Goal: Information Seeking & Learning: Learn about a topic

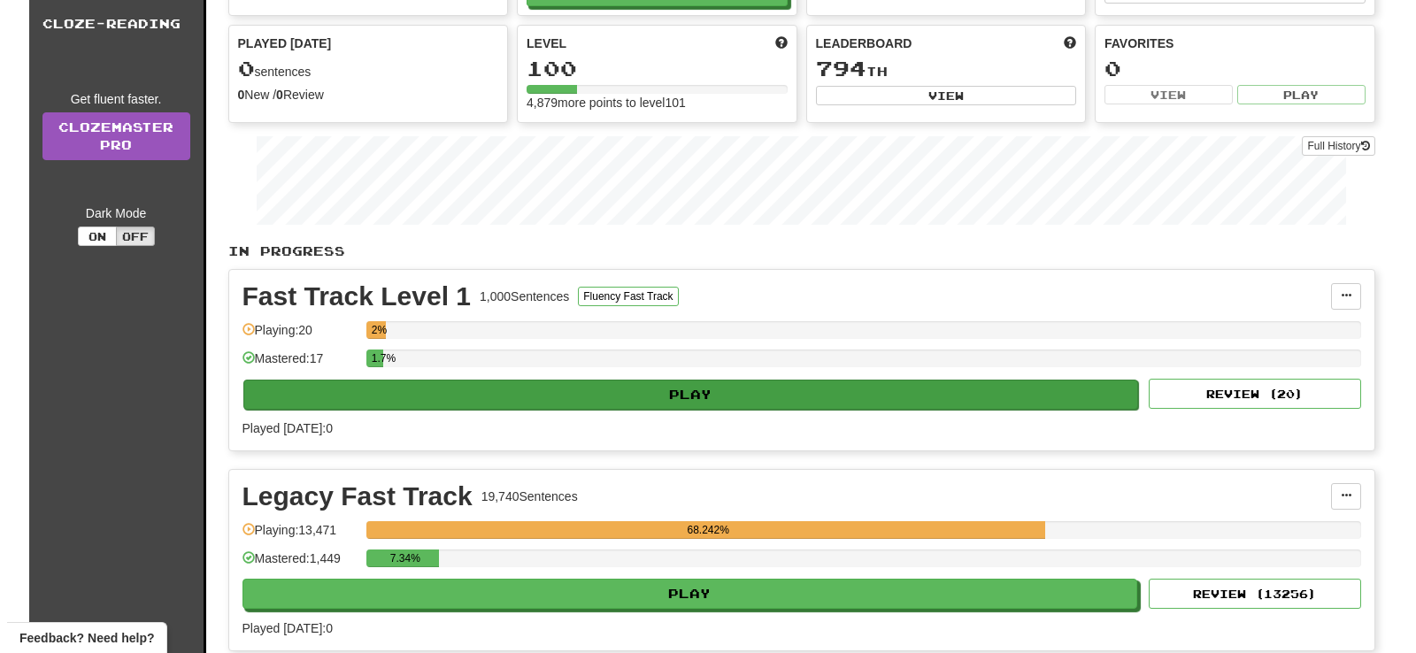
scroll to position [212, 0]
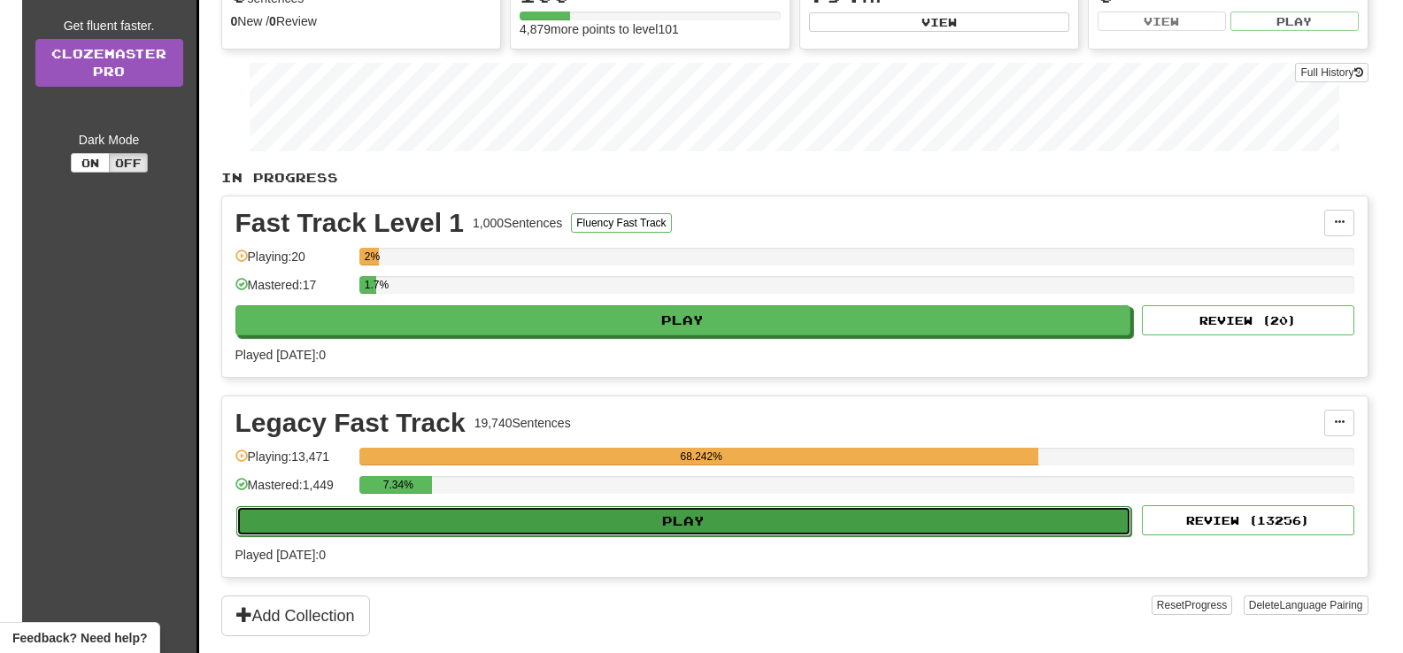
click at [755, 514] on button "Play" at bounding box center [683, 521] width 895 height 30
select select "**"
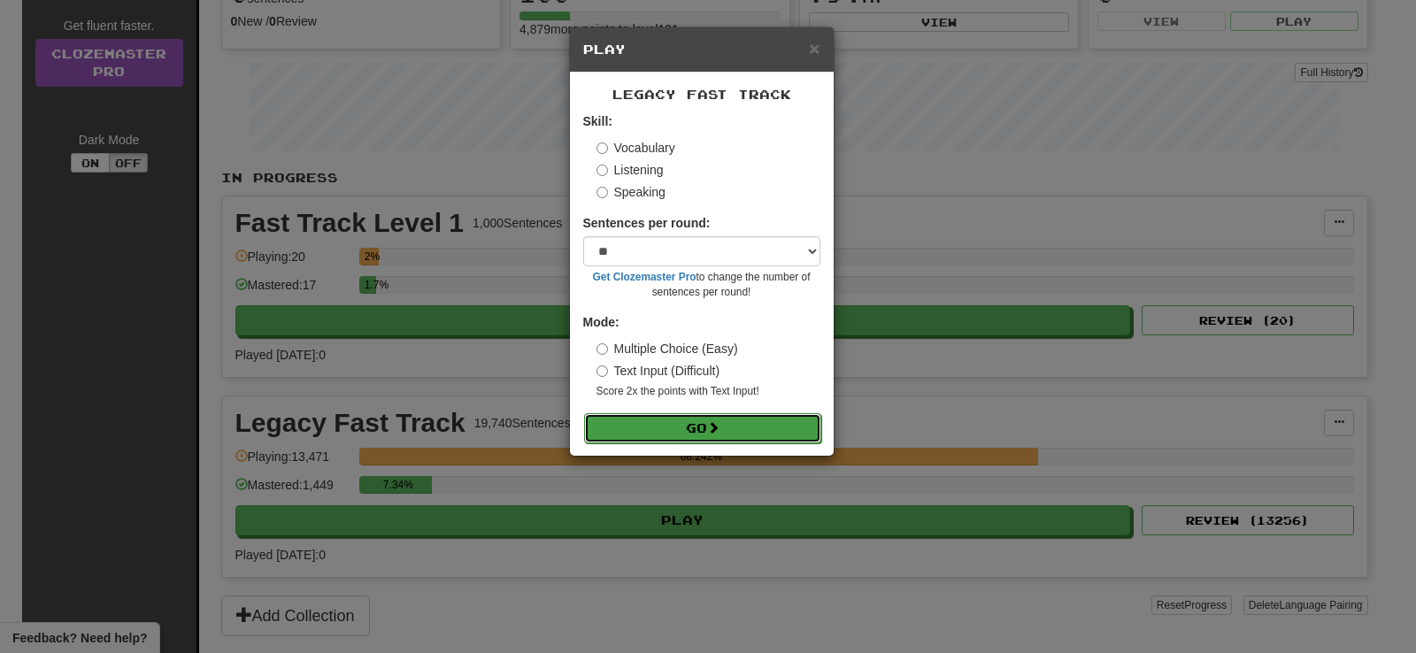
click at [765, 429] on button "Go" at bounding box center [702, 428] width 237 height 30
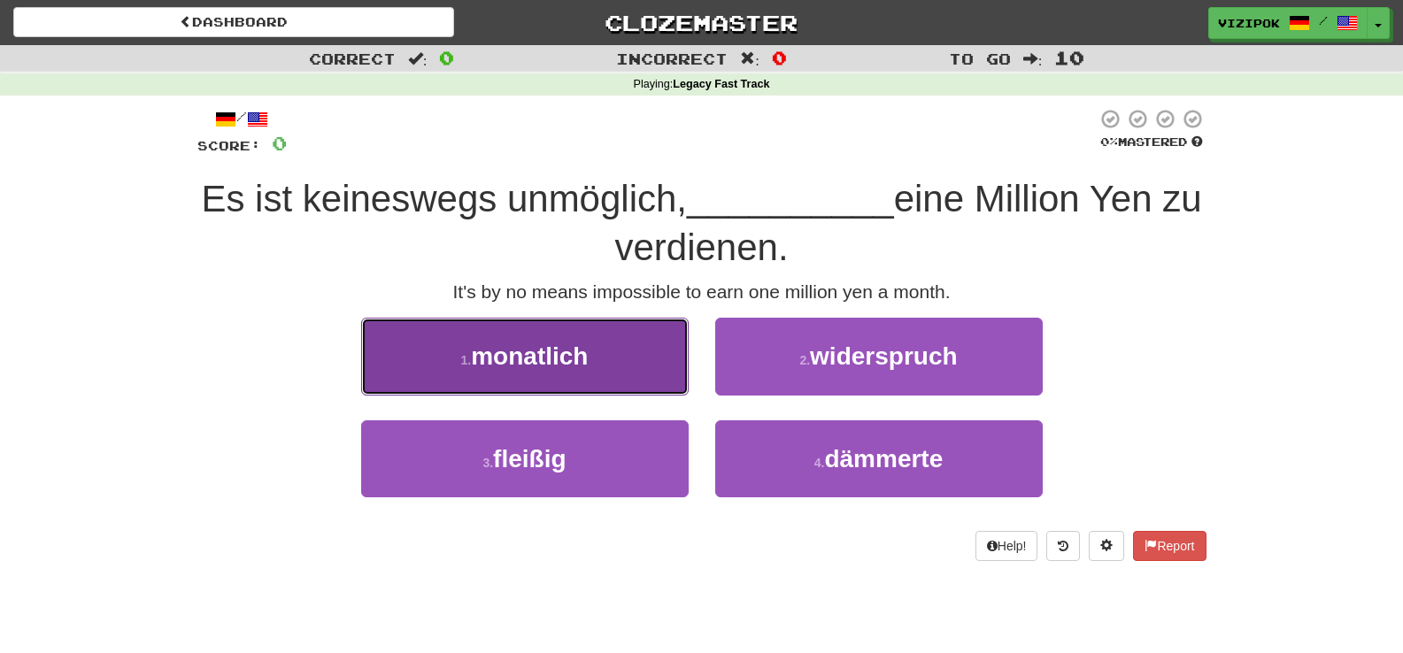
click at [599, 383] on button "1 . monatlich" at bounding box center [524, 356] width 327 height 77
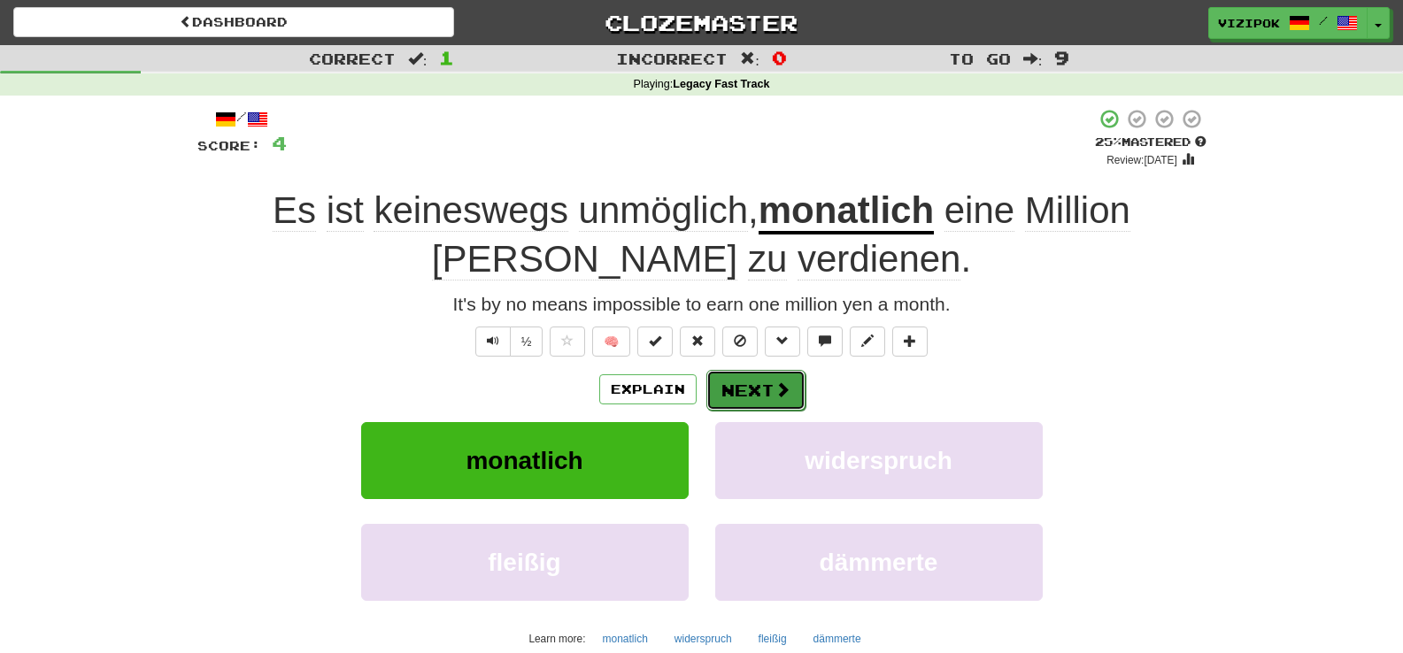
click at [721, 384] on button "Next" at bounding box center [755, 390] width 99 height 41
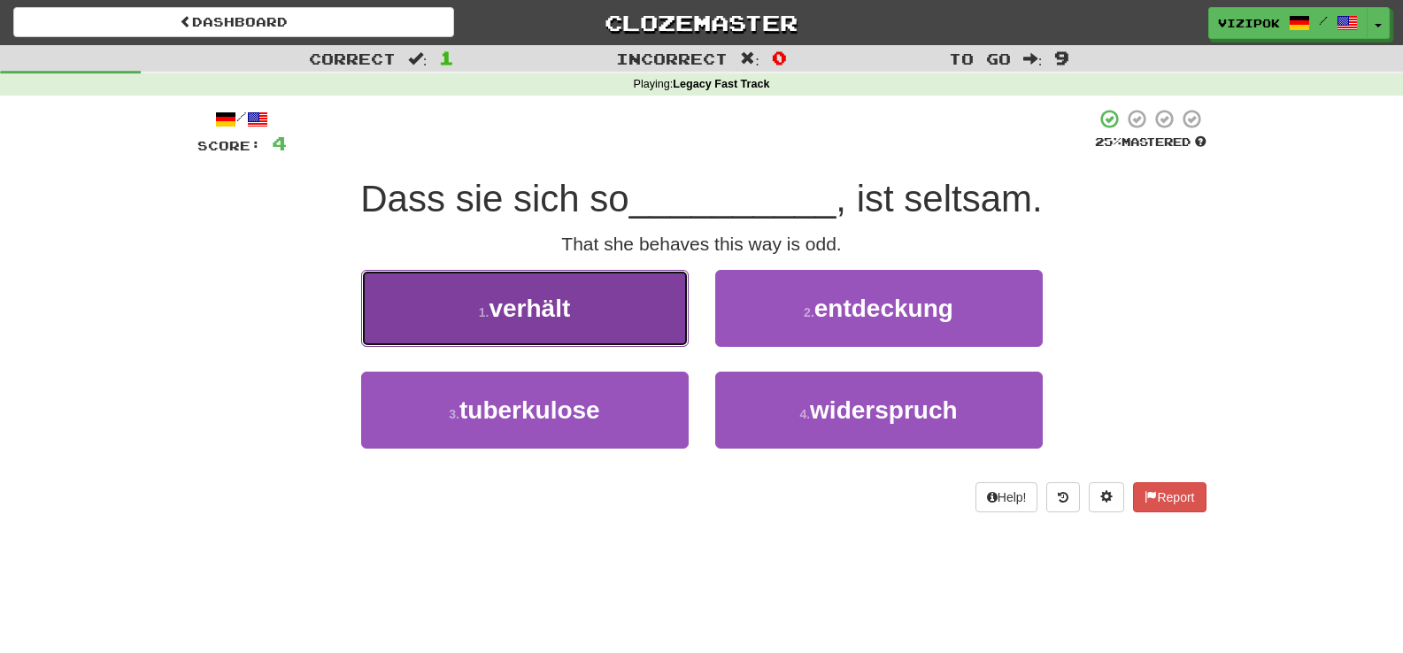
click at [646, 297] on button "1 . verhält" at bounding box center [524, 308] width 327 height 77
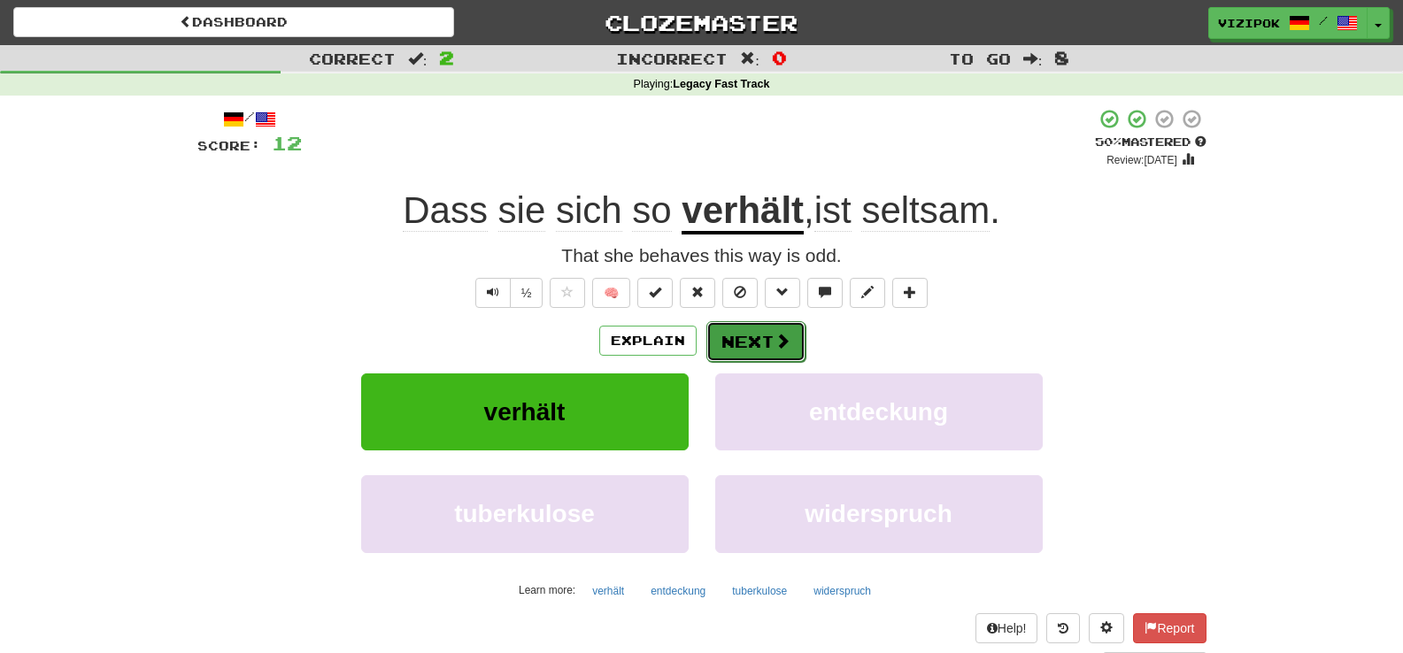
click at [722, 343] on button "Next" at bounding box center [755, 341] width 99 height 41
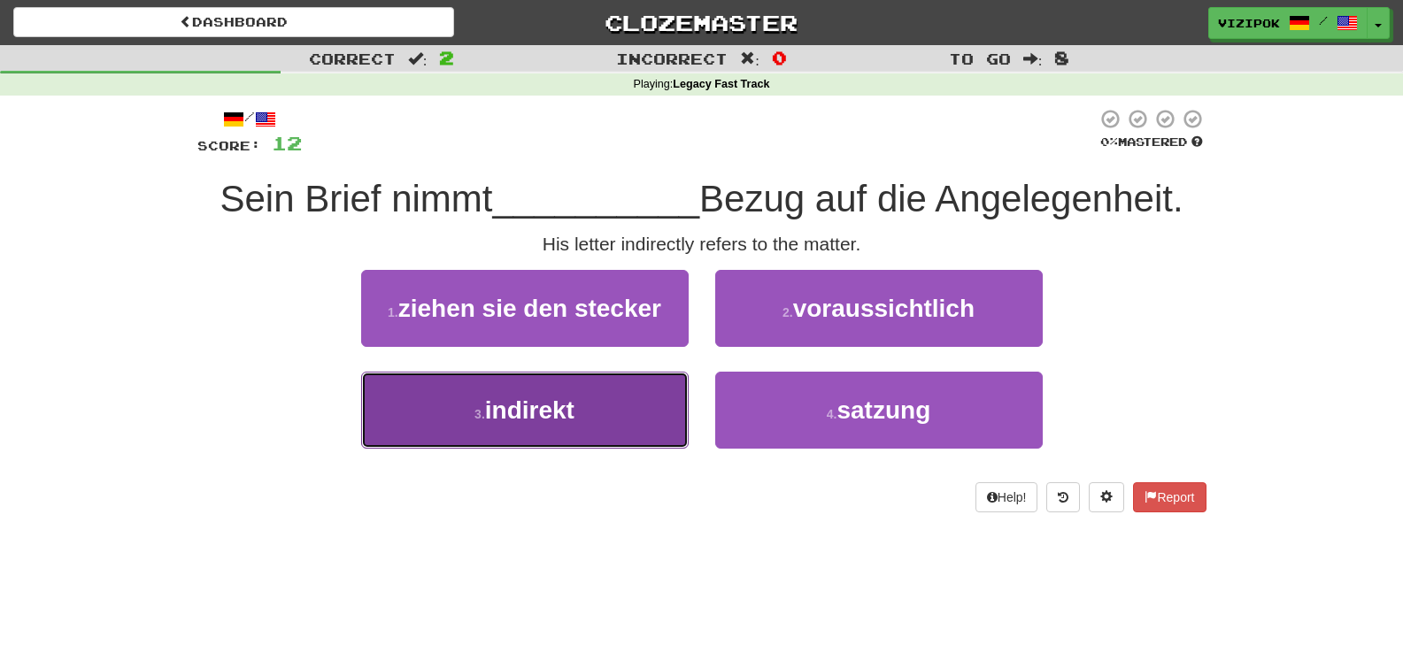
click at [654, 438] on button "3 . indirekt" at bounding box center [524, 410] width 327 height 77
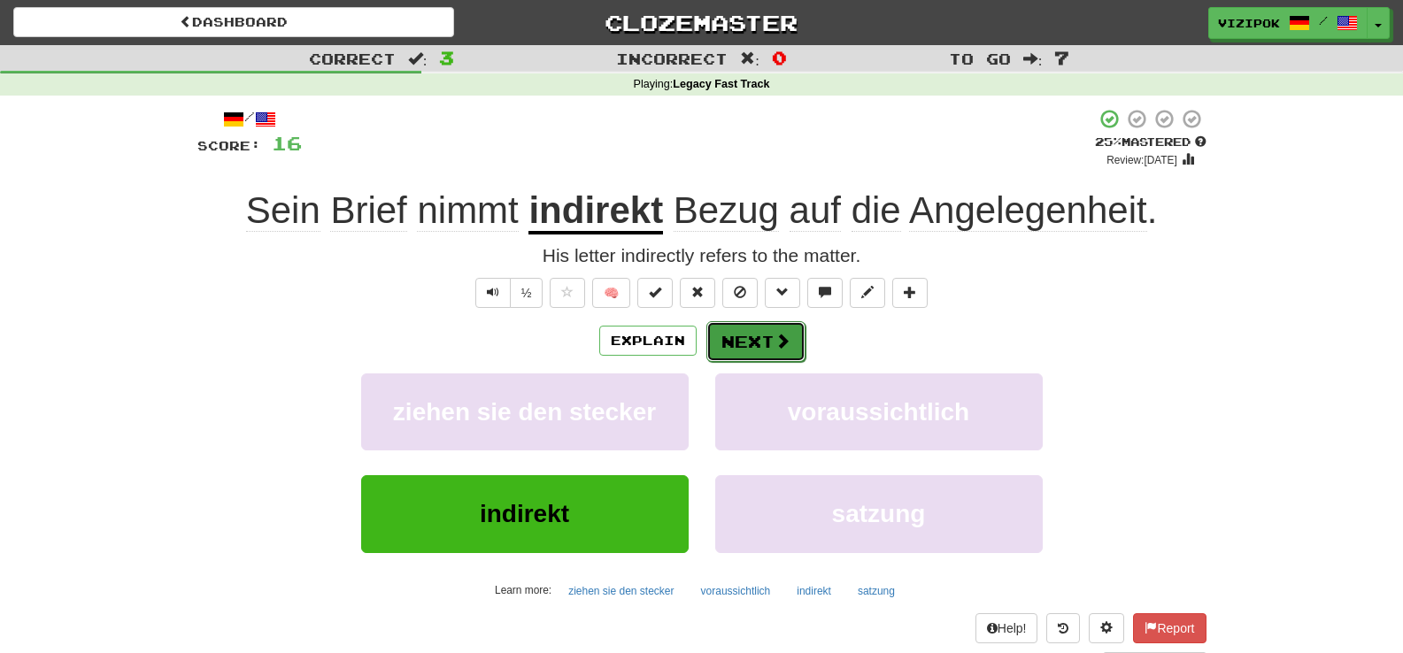
click at [792, 350] on button "Next" at bounding box center [755, 341] width 99 height 41
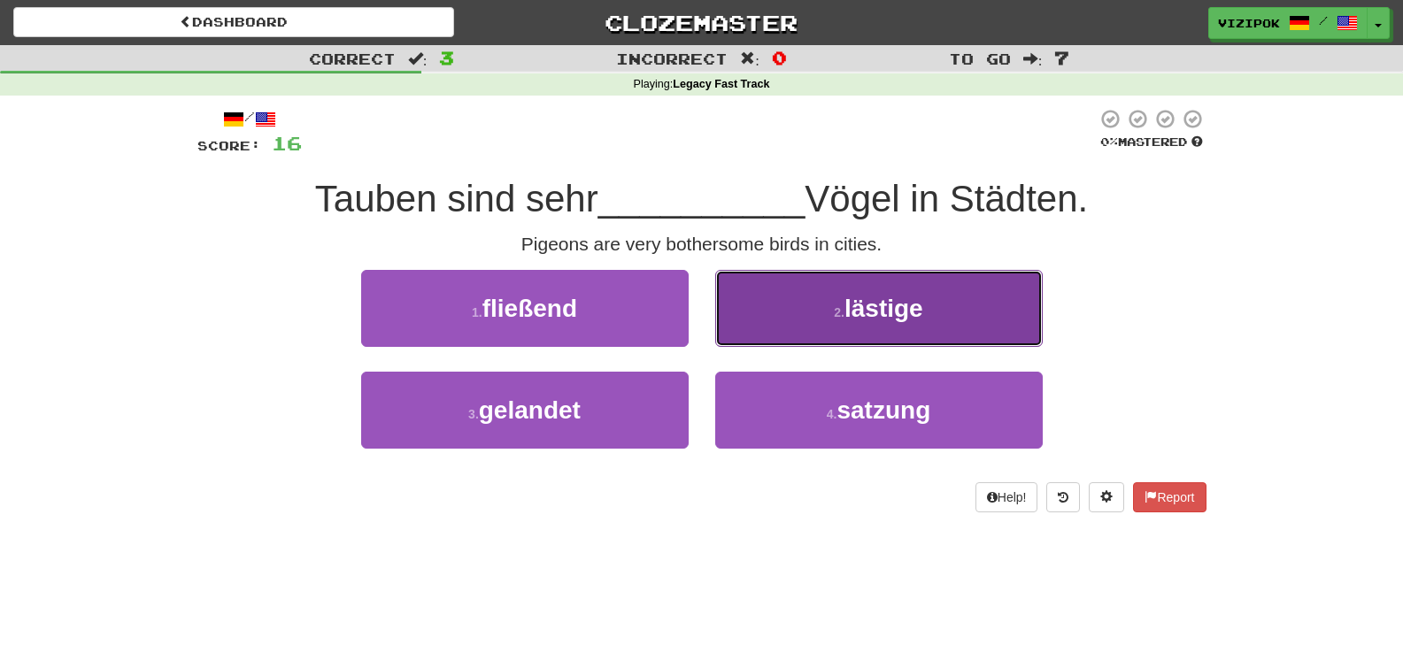
click at [806, 309] on button "2 . lästige" at bounding box center [878, 308] width 327 height 77
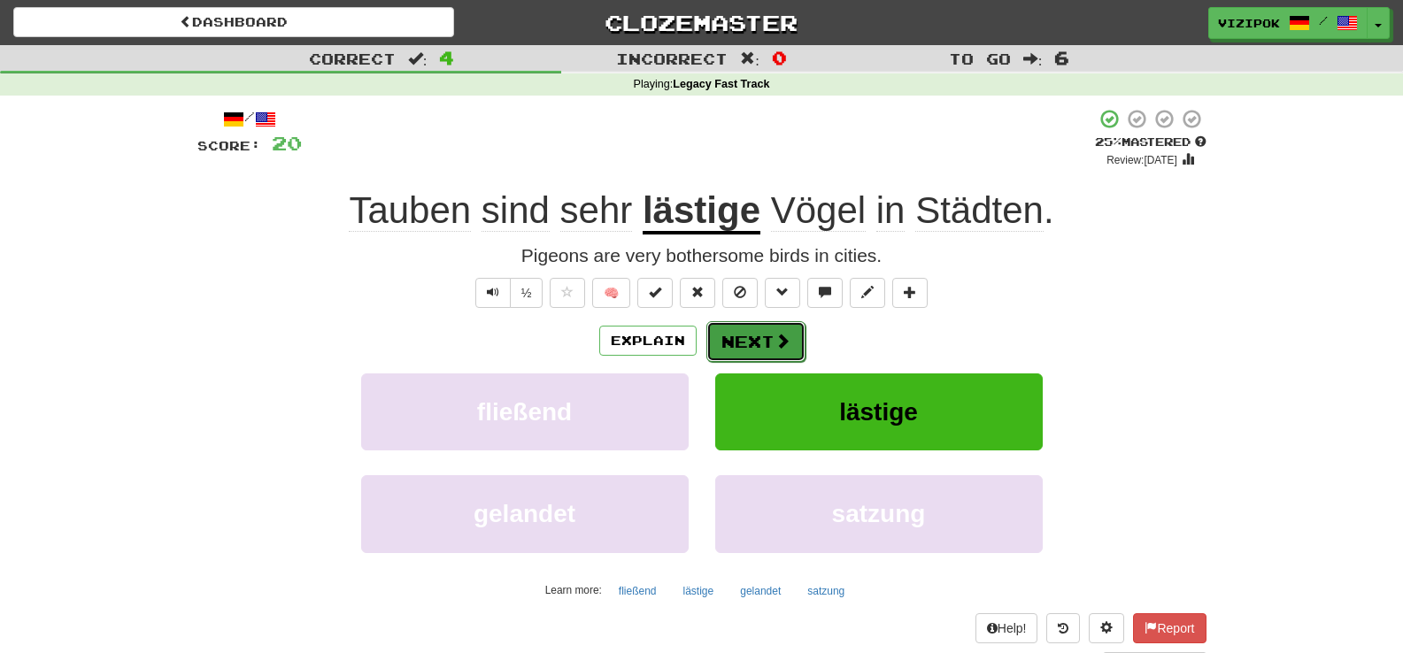
click at [797, 342] on button "Next" at bounding box center [755, 341] width 99 height 41
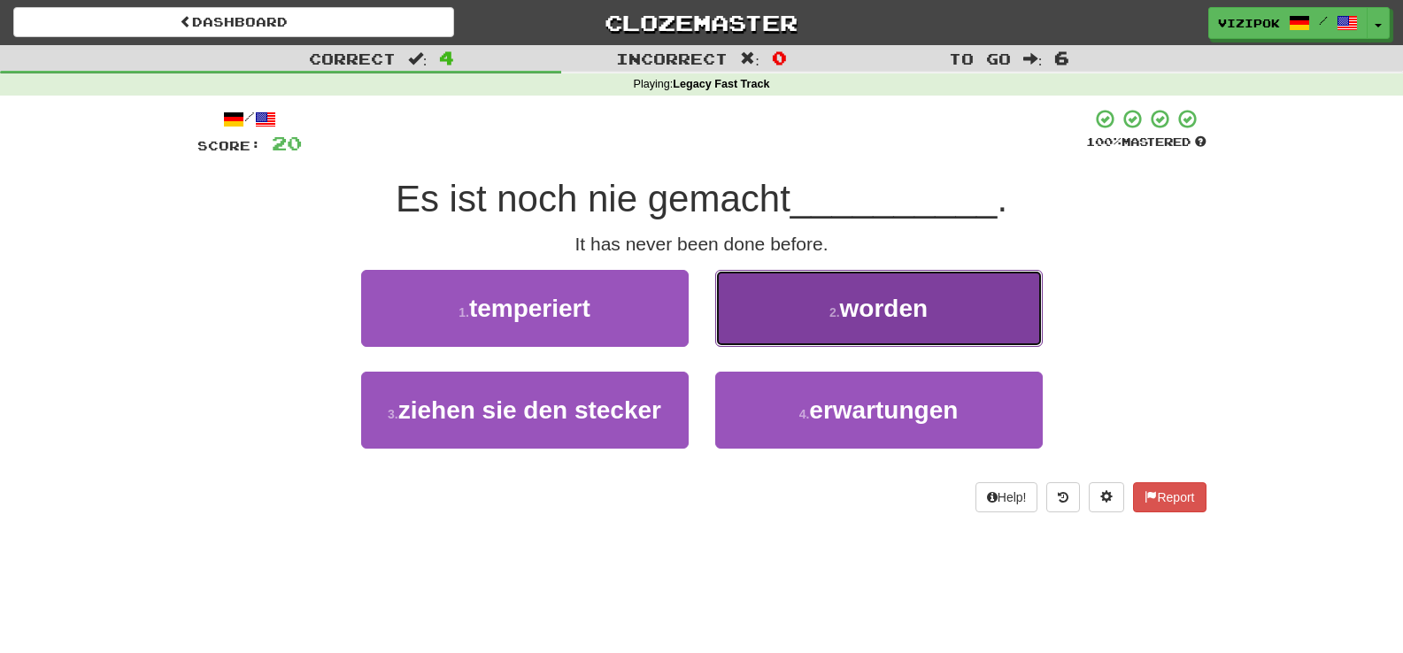
click at [804, 329] on button "2 . worden" at bounding box center [878, 308] width 327 height 77
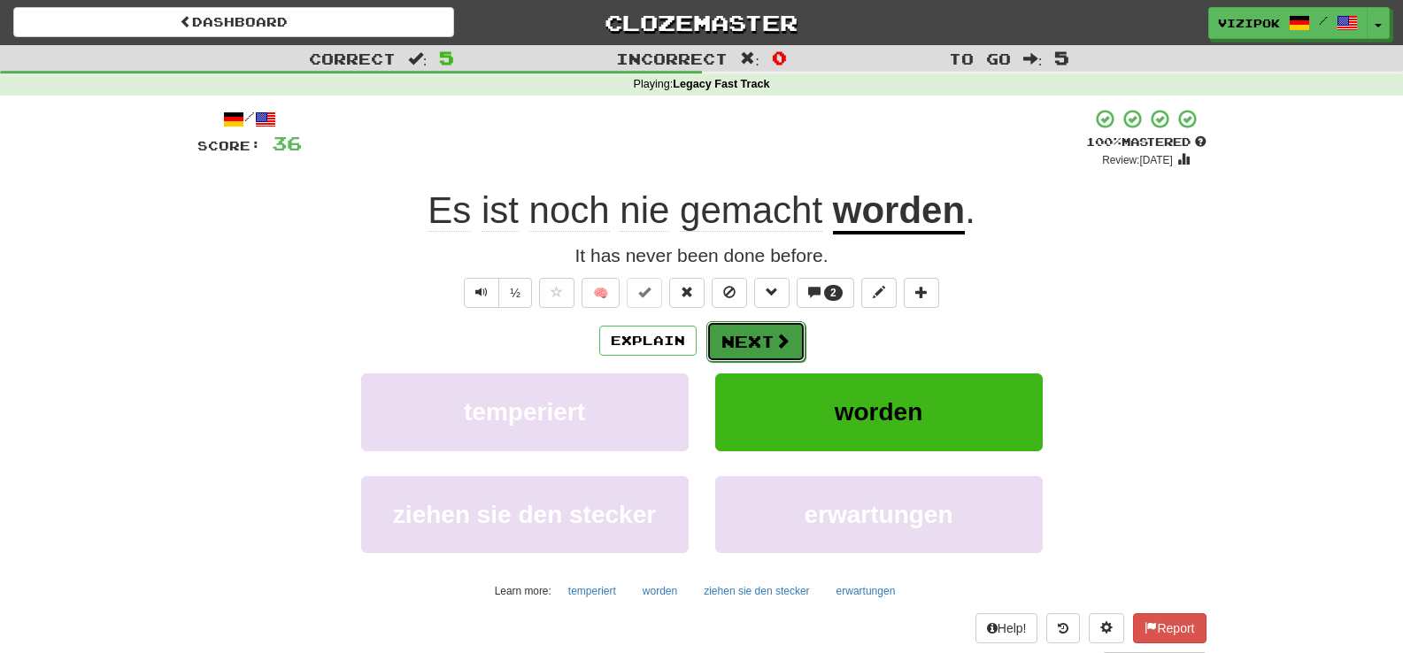
click at [799, 340] on button "Next" at bounding box center [755, 341] width 99 height 41
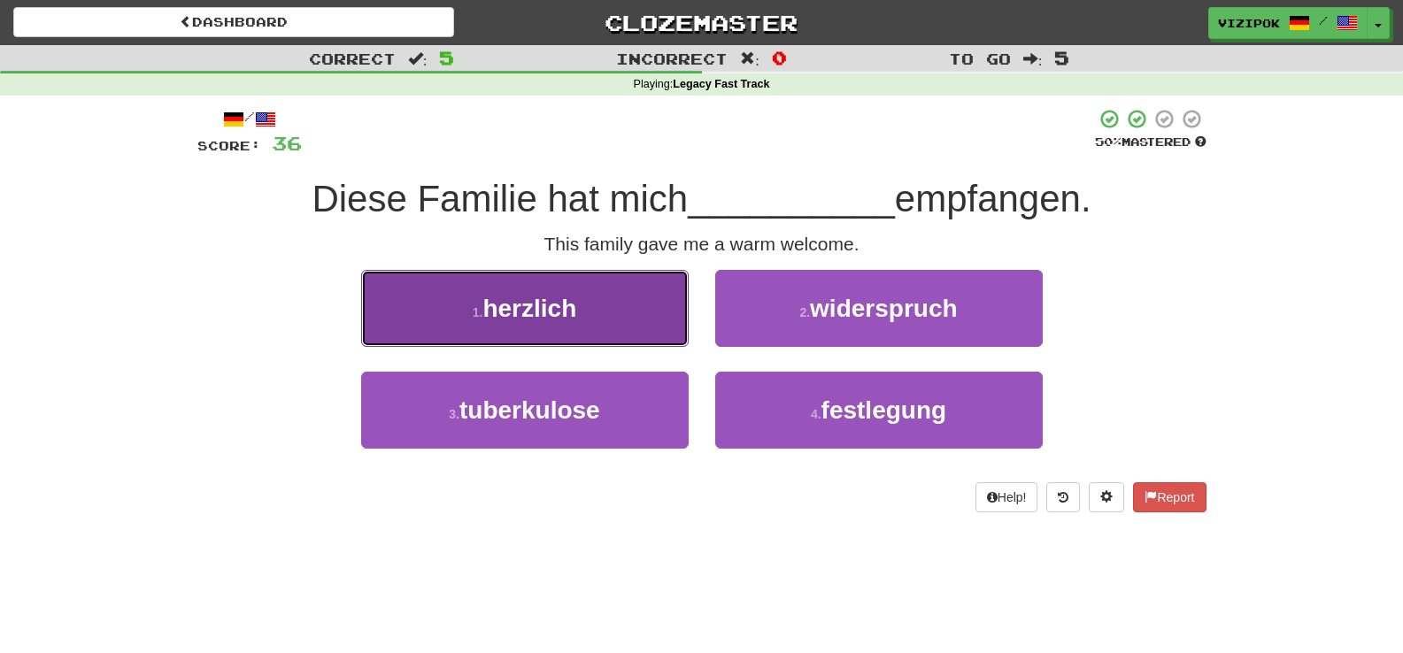
click at [599, 323] on button "1 . herzlich" at bounding box center [524, 308] width 327 height 77
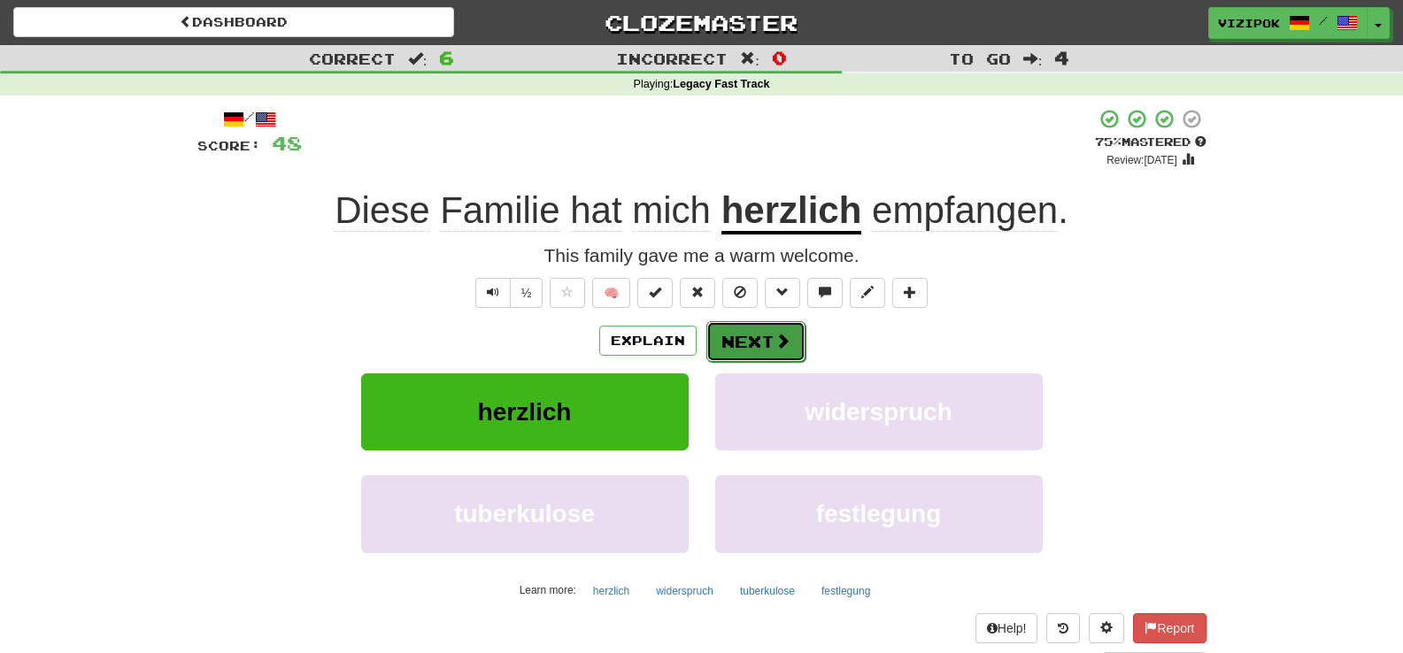
click at [785, 350] on button "Next" at bounding box center [755, 341] width 99 height 41
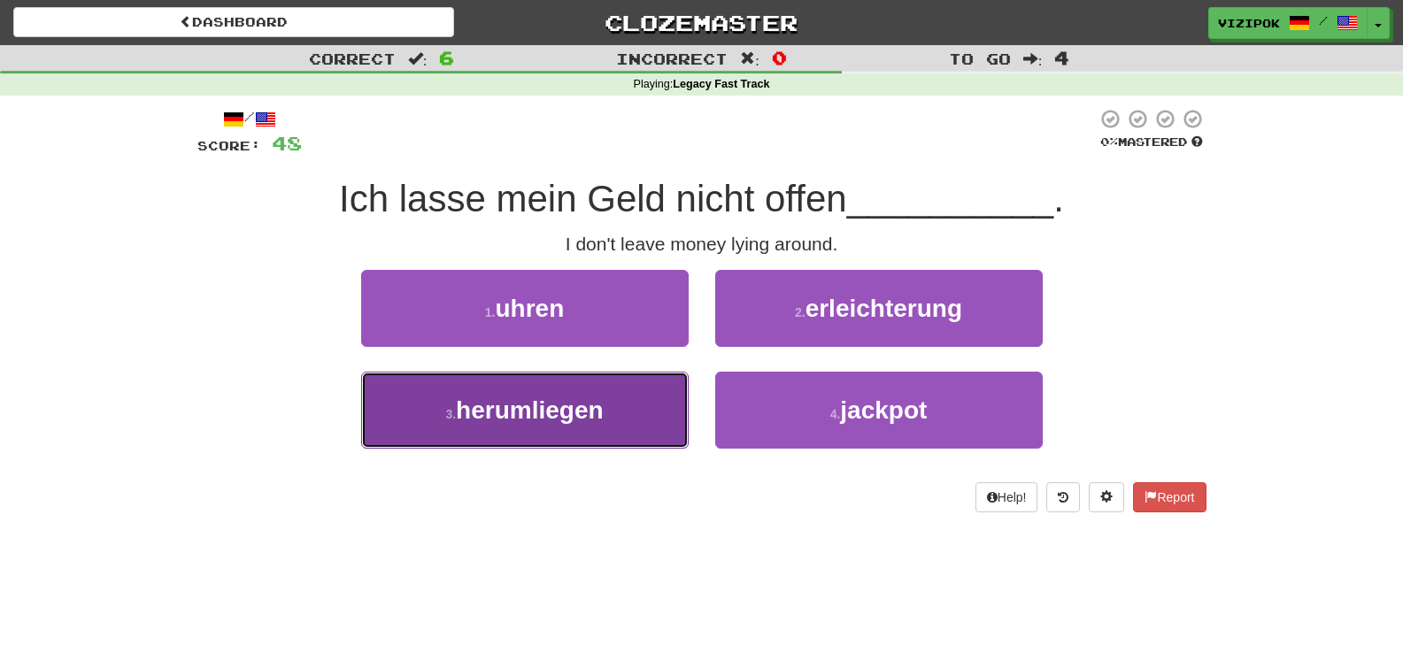
click at [626, 420] on button "3 . herumliegen" at bounding box center [524, 410] width 327 height 77
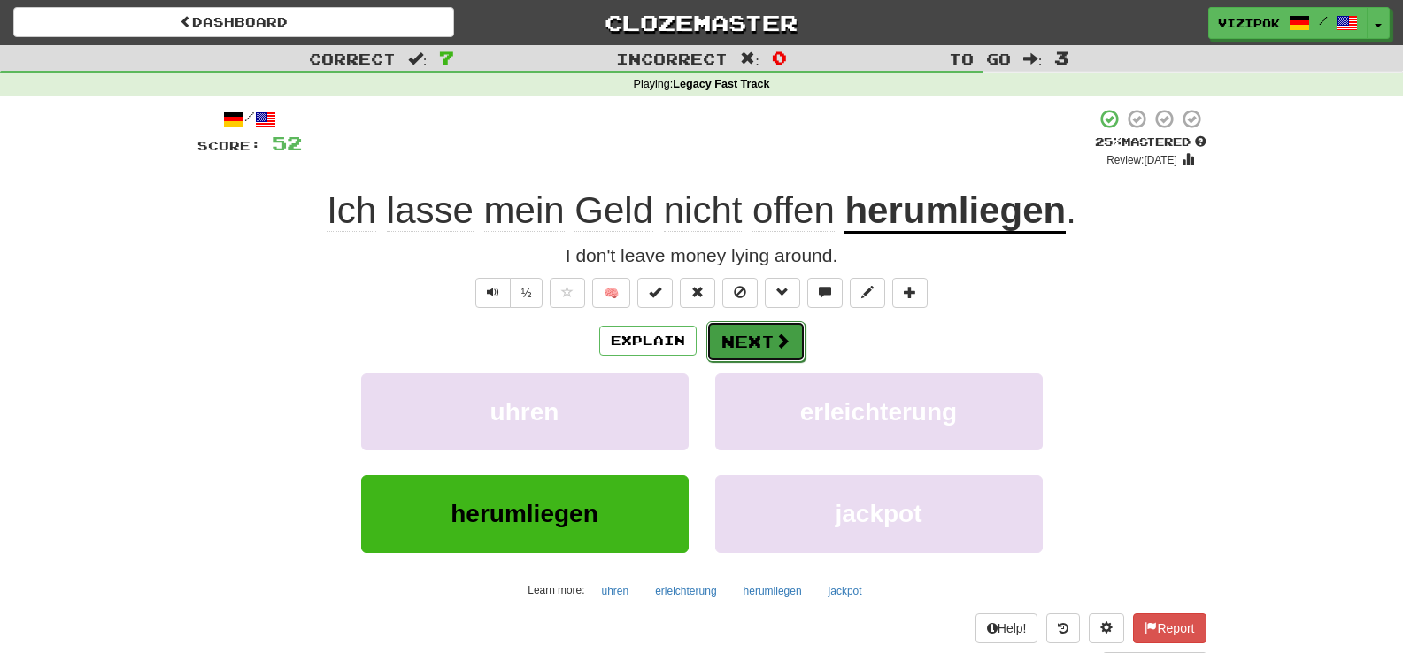
click at [757, 337] on button "Next" at bounding box center [755, 341] width 99 height 41
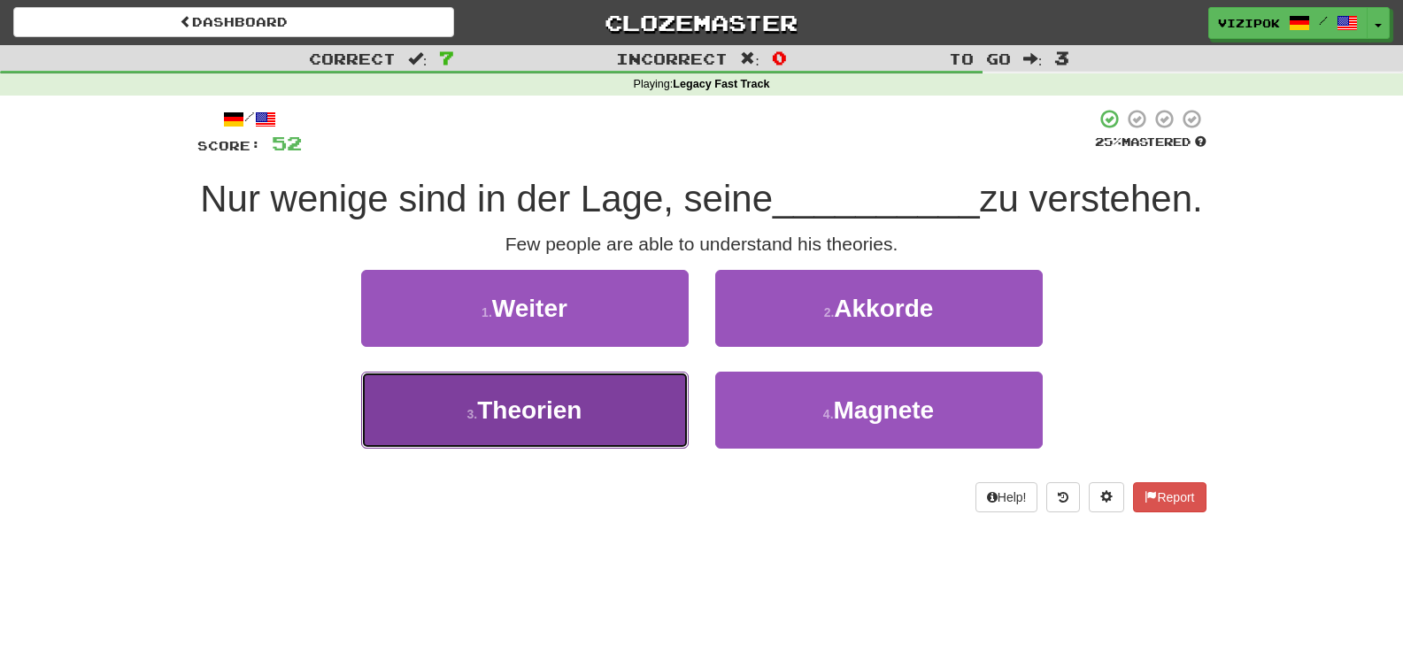
click at [465, 449] on button "3 . Theorien" at bounding box center [524, 410] width 327 height 77
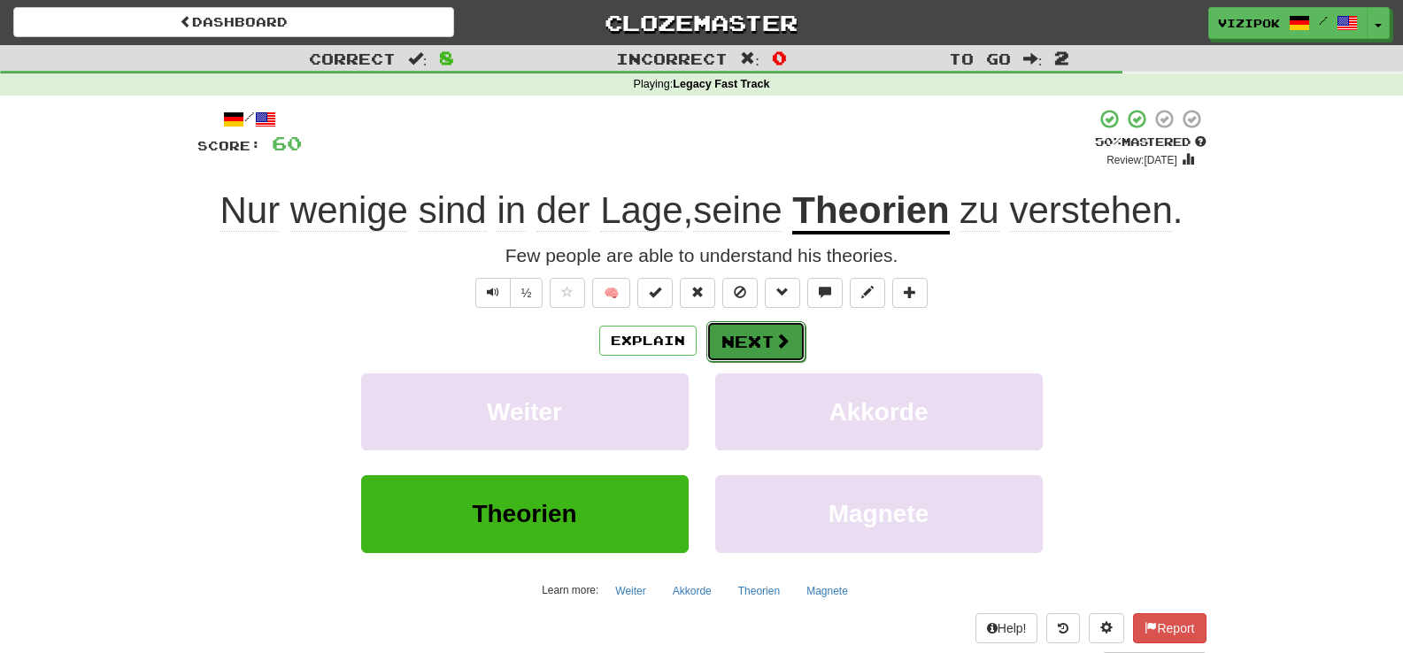
click at [718, 341] on button "Next" at bounding box center [755, 341] width 99 height 41
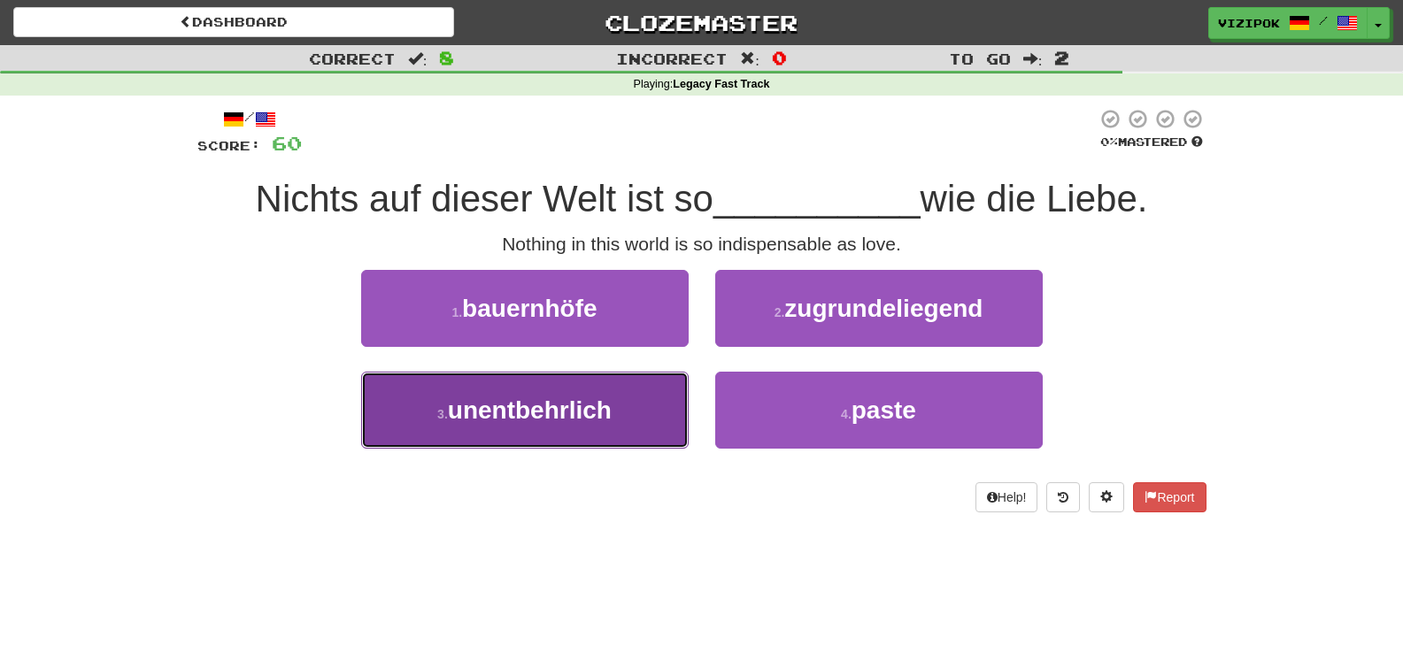
click at [664, 394] on button "3 . unentbehrlich" at bounding box center [524, 410] width 327 height 77
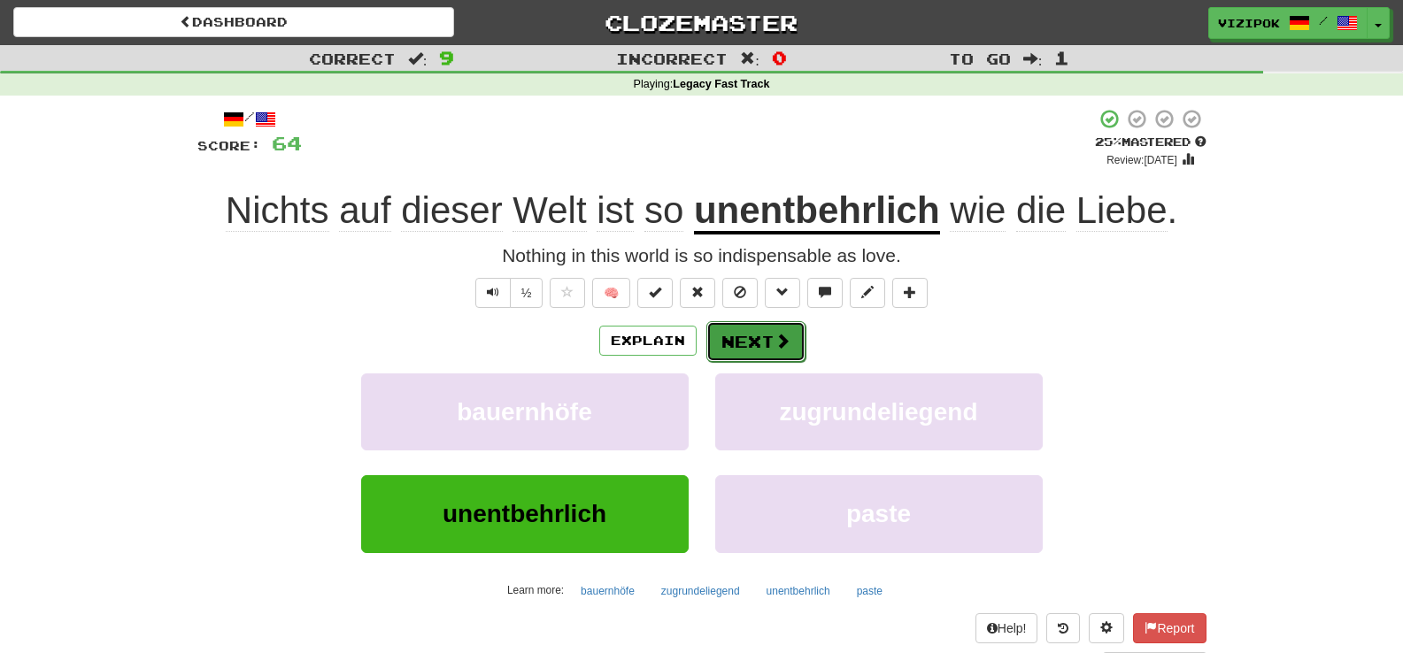
click at [740, 337] on button "Next" at bounding box center [755, 341] width 99 height 41
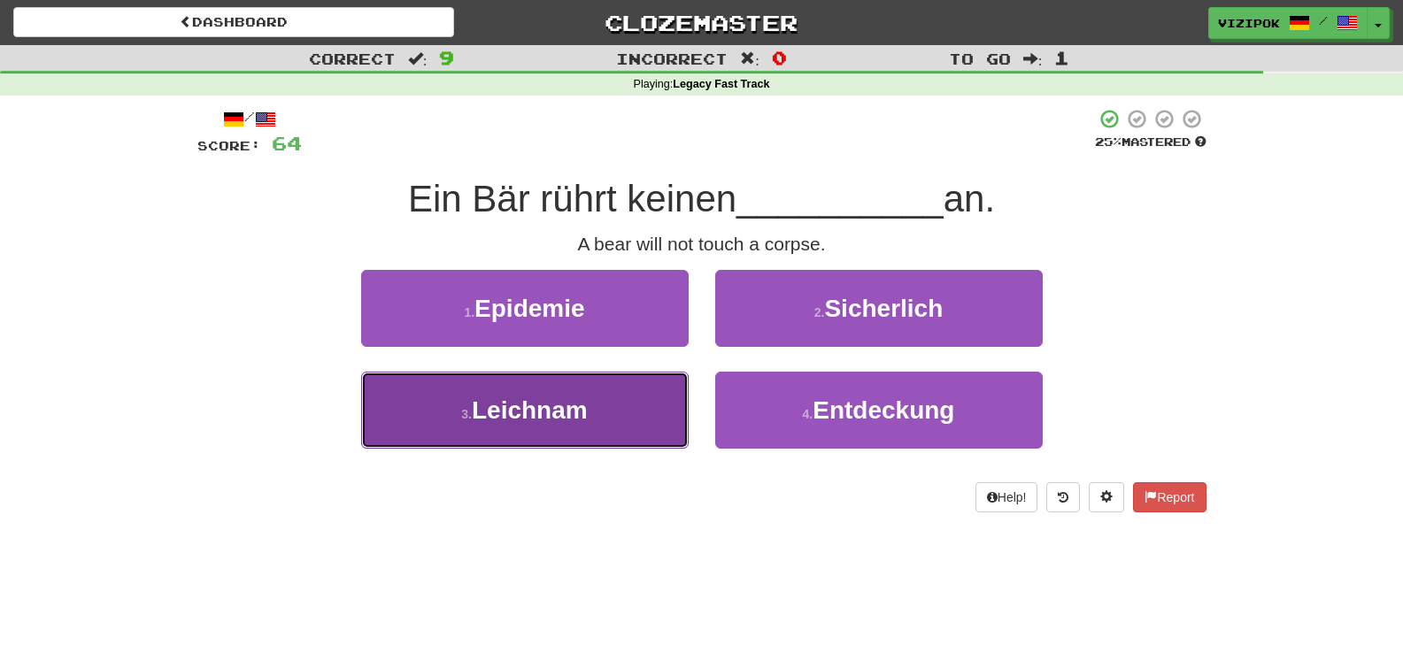
click at [626, 415] on button "3 . Leichnam" at bounding box center [524, 410] width 327 height 77
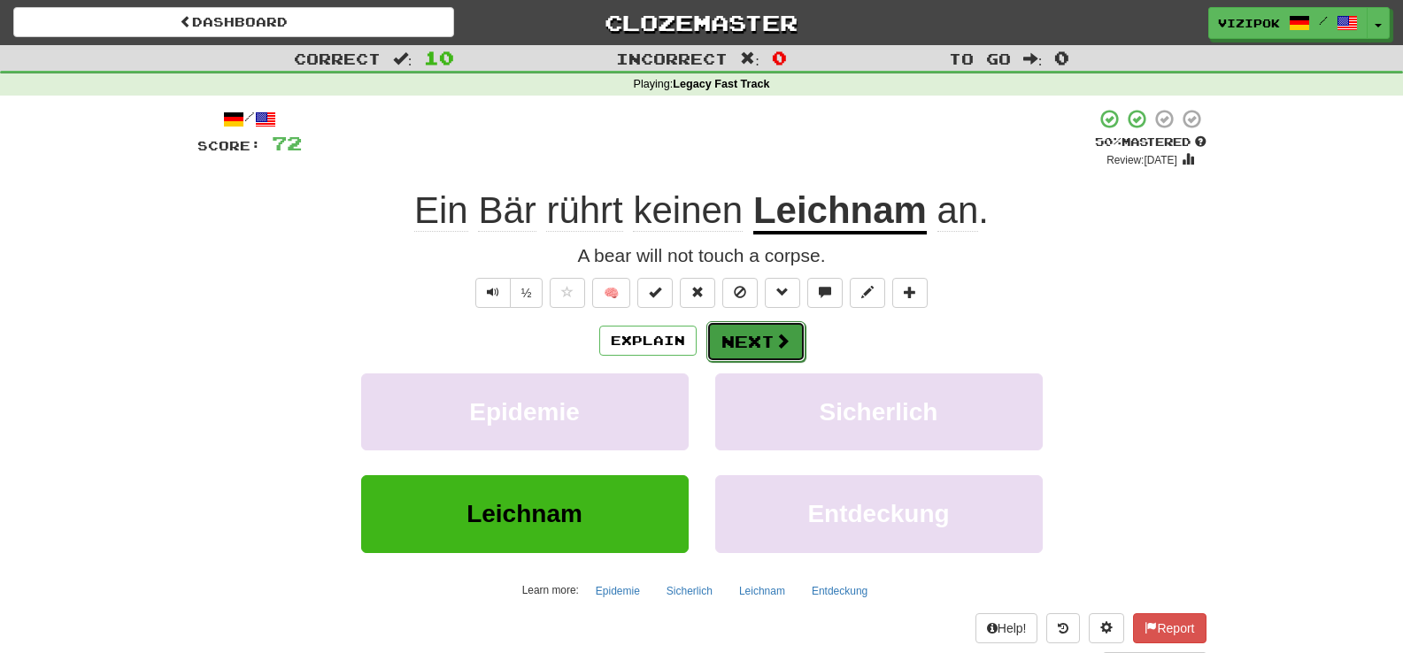
click at [760, 336] on button "Next" at bounding box center [755, 341] width 99 height 41
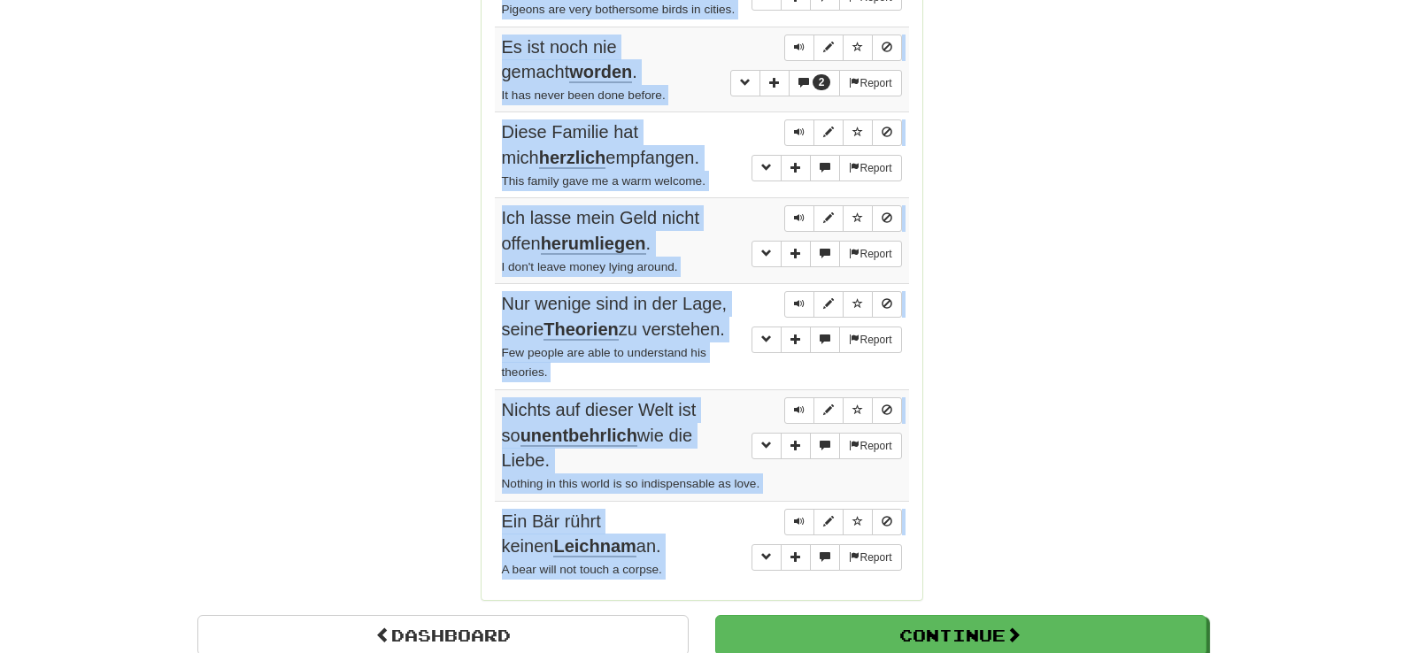
scroll to position [1516, 0]
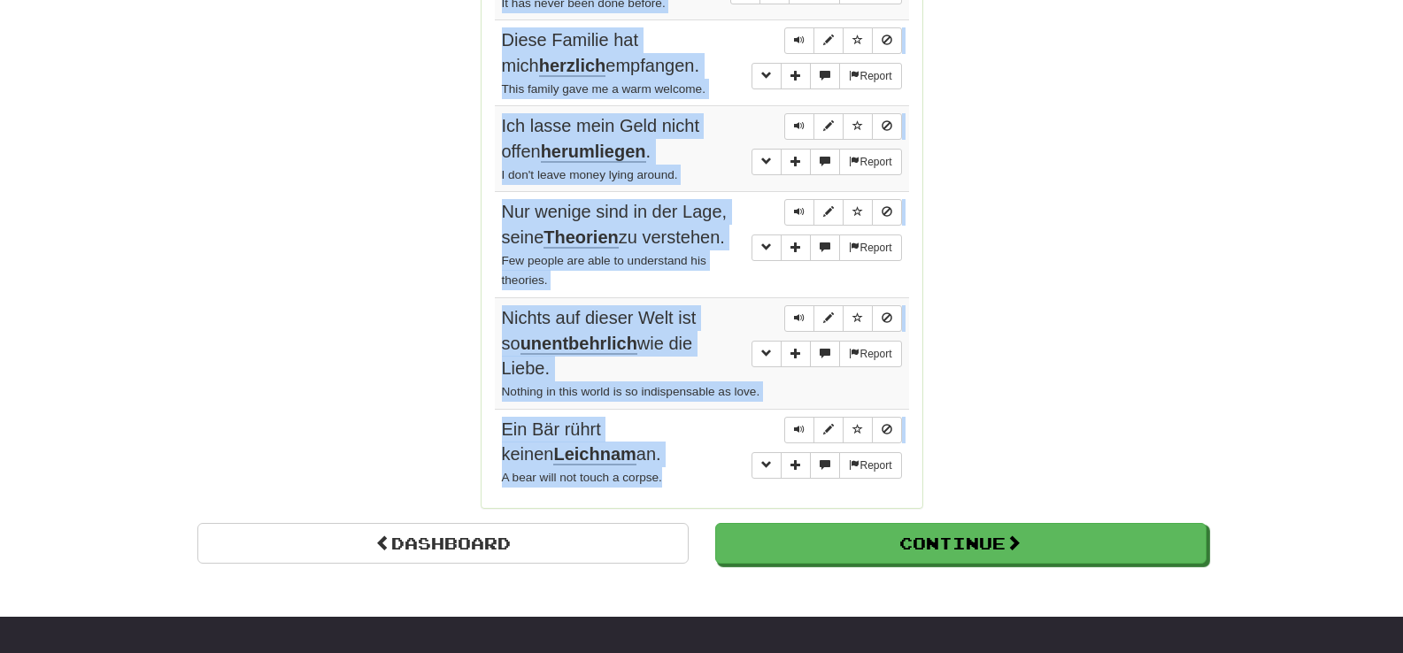
drag, startPoint x: 507, startPoint y: 234, endPoint x: 673, endPoint y: 451, distance: 273.4
click at [673, 451] on tbody "Report Es ist keineswegs unmöglich, monatlich eine Million Yen zu verdienen. It…" at bounding box center [702, 18] width 414 height 954
copy tbody "Es ist keineswegs unmöglich, monatlich eine Million Yen zu verdienen. It's by n…"
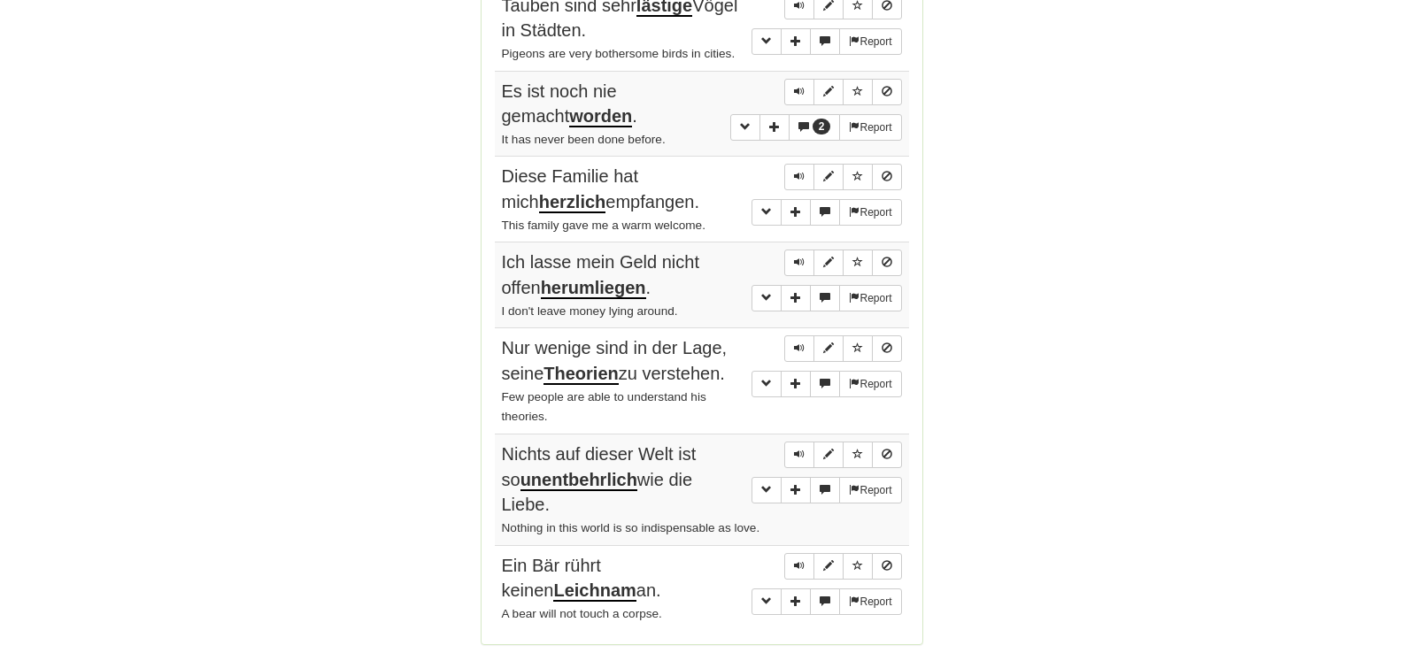
scroll to position [1410, 0]
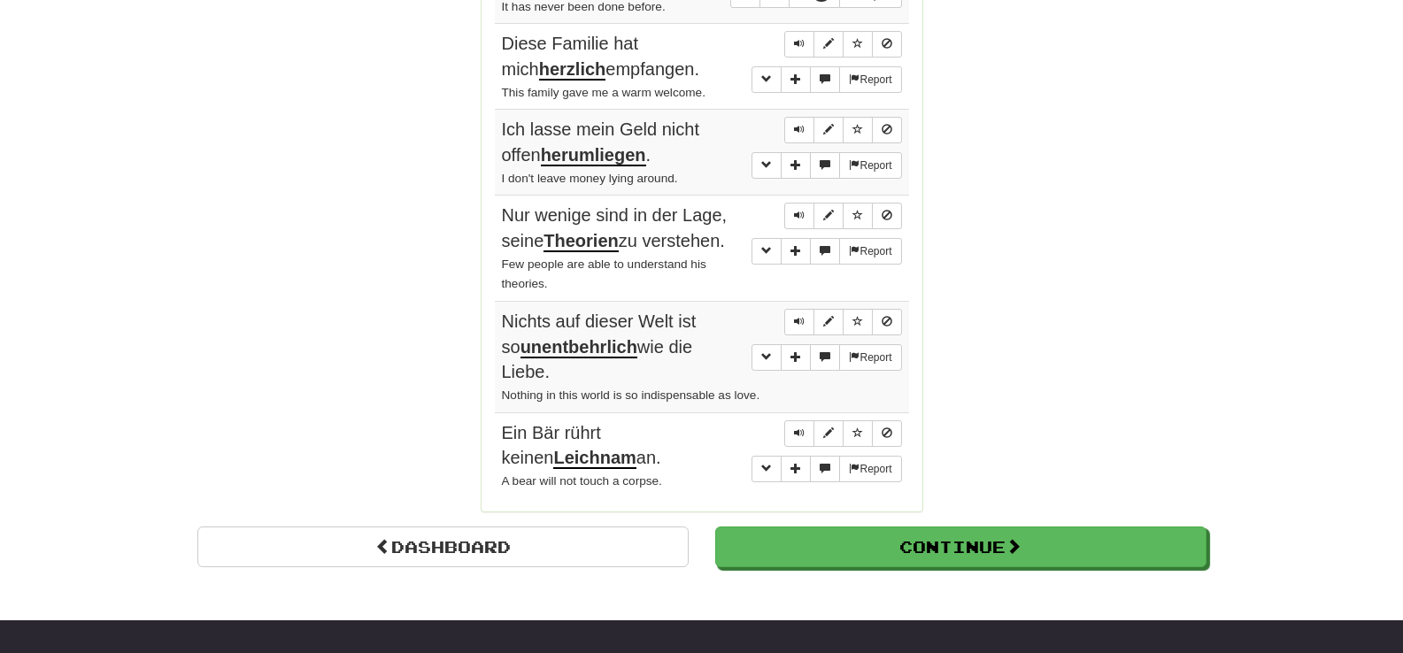
scroll to position [1516, 0]
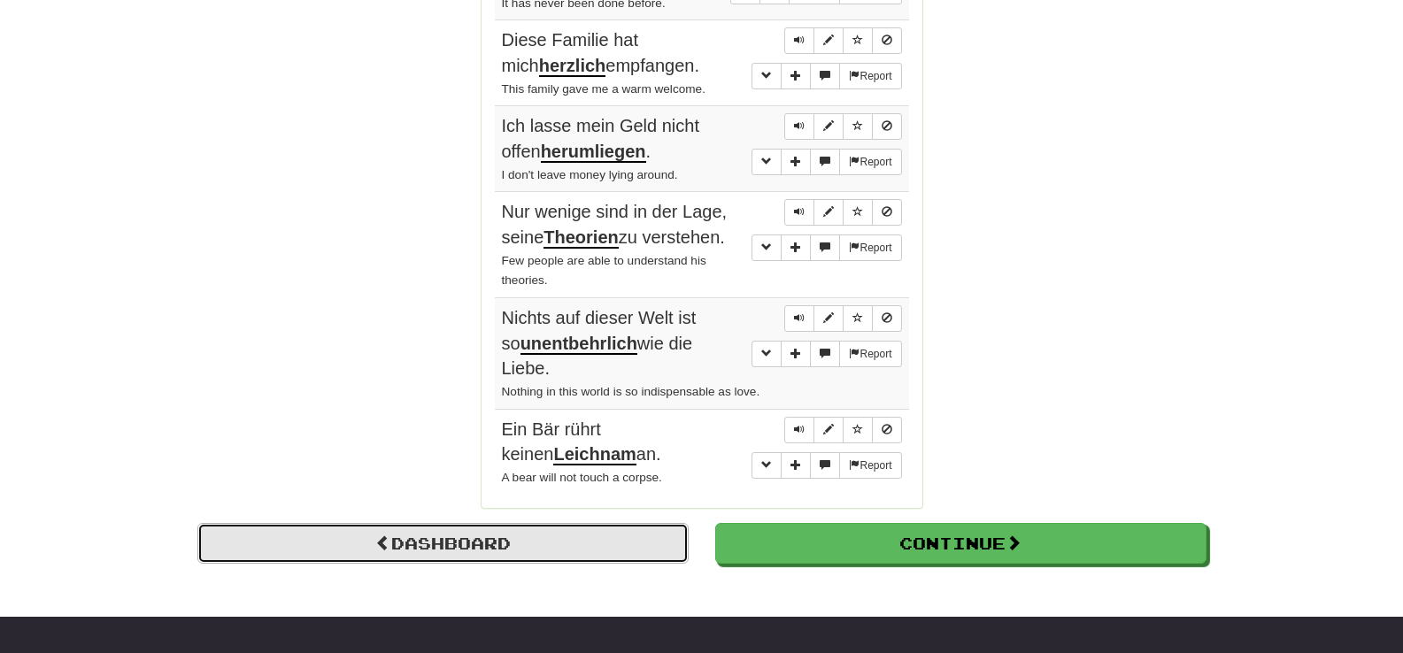
click at [306, 523] on link "Dashboard" at bounding box center [442, 543] width 491 height 41
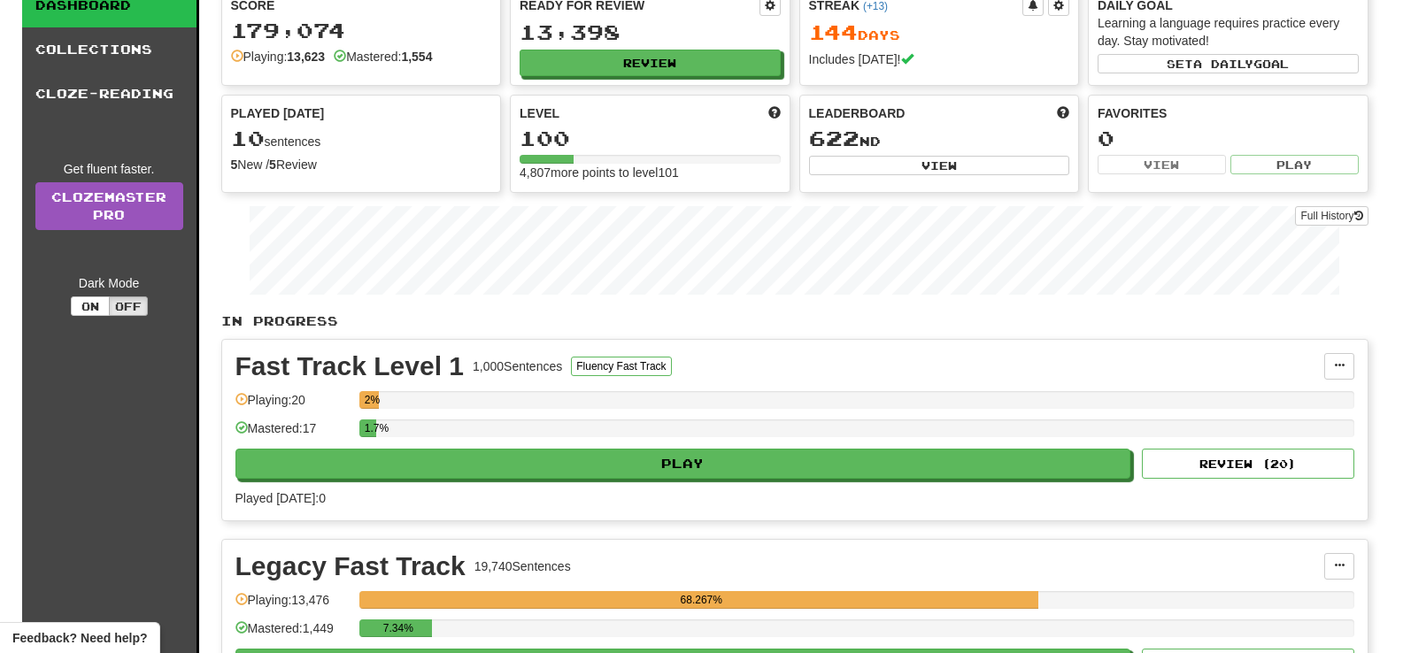
scroll to position [106, 0]
